Goal: Information Seeking & Learning: Learn about a topic

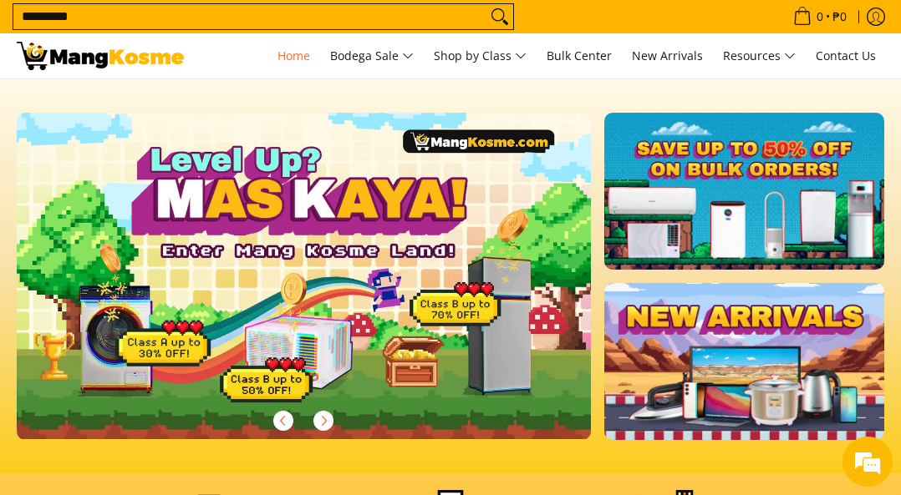
type input "*********"
click at [486, 4] on button "Search" at bounding box center [499, 16] width 27 height 25
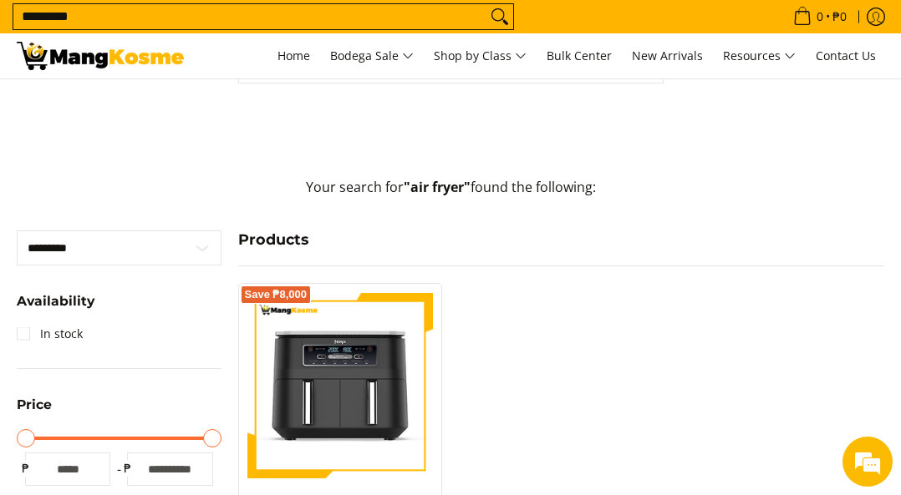
scroll to position [334, 0]
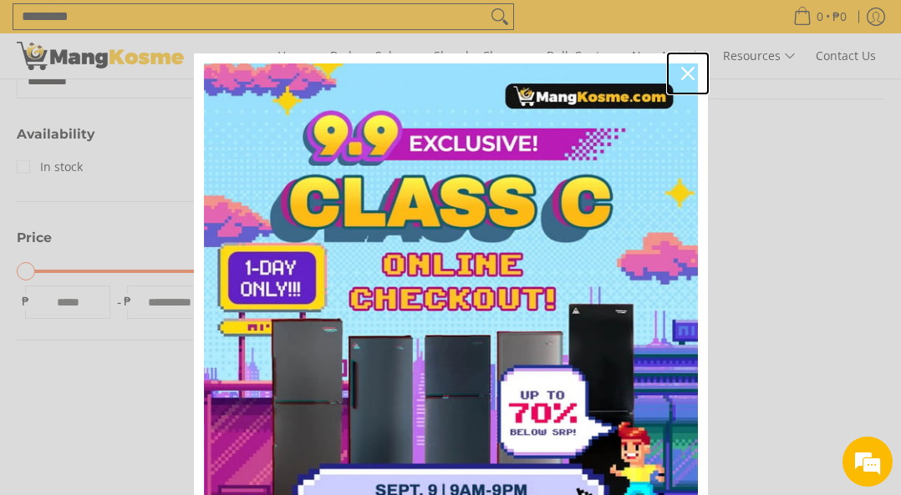
click at [682, 67] on icon "close icon" at bounding box center [687, 73] width 13 height 13
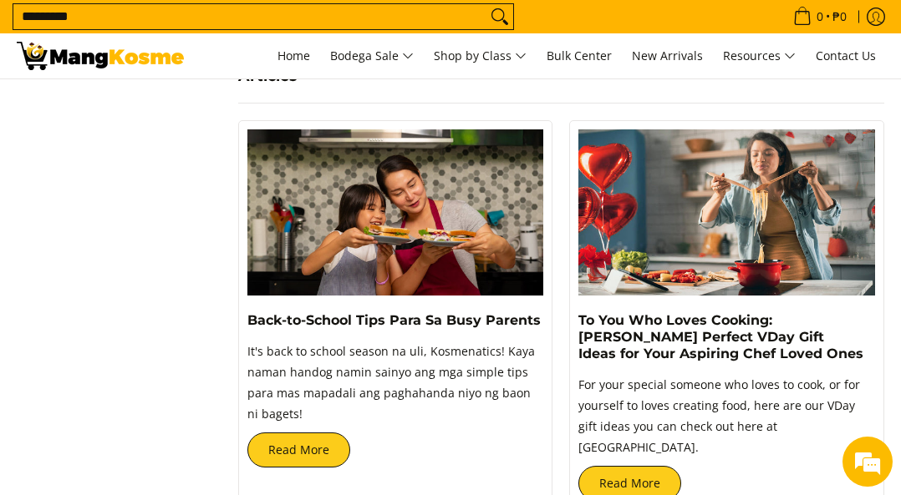
scroll to position [752, 0]
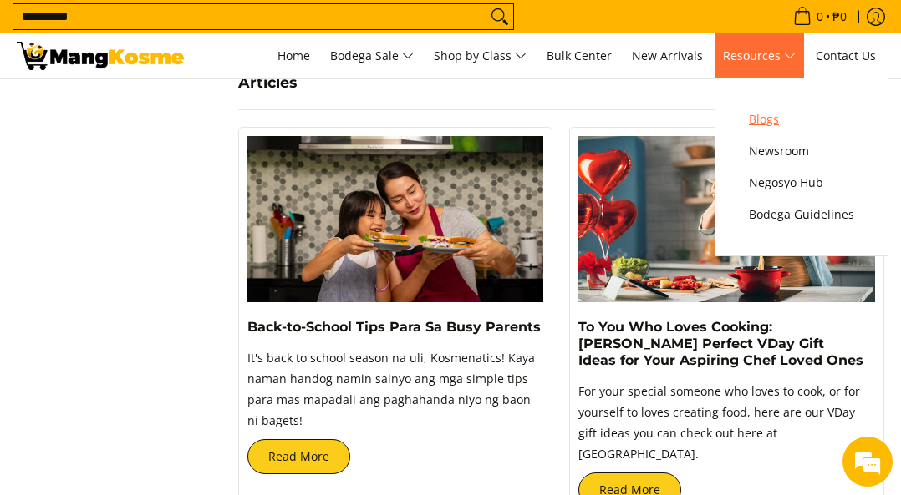
click at [768, 117] on span "Blogs" at bounding box center [800, 119] width 105 height 21
